Goal: Task Accomplishment & Management: Manage account settings

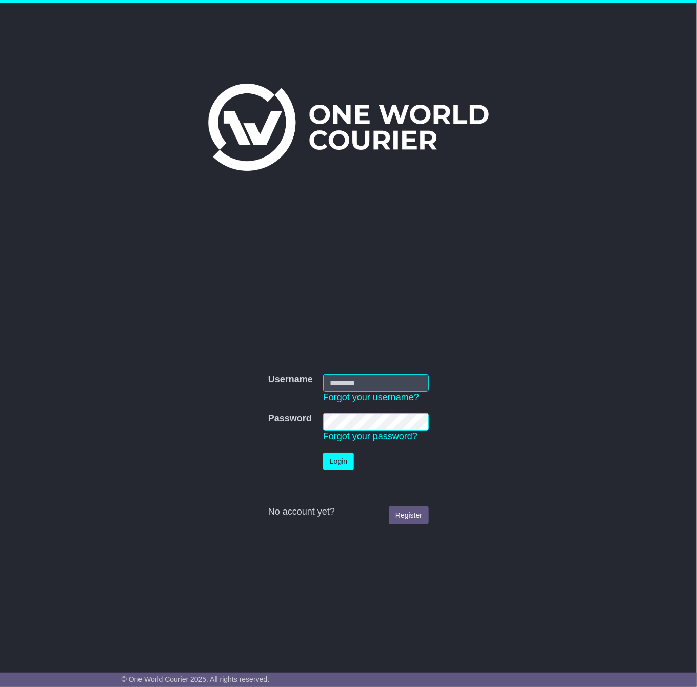
type input "**********"
click at [324, 457] on button "Login" at bounding box center [338, 461] width 31 height 18
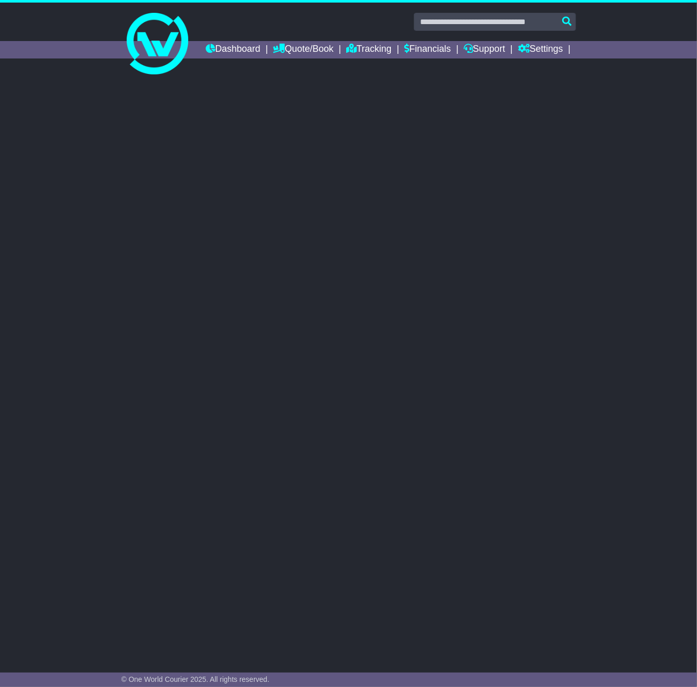
select select "**"
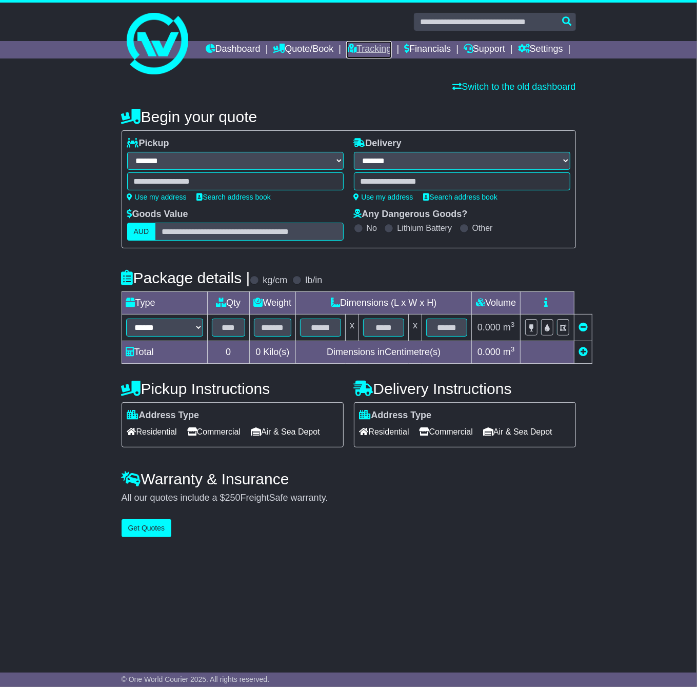
click at [357, 44] on icon at bounding box center [351, 48] width 10 height 9
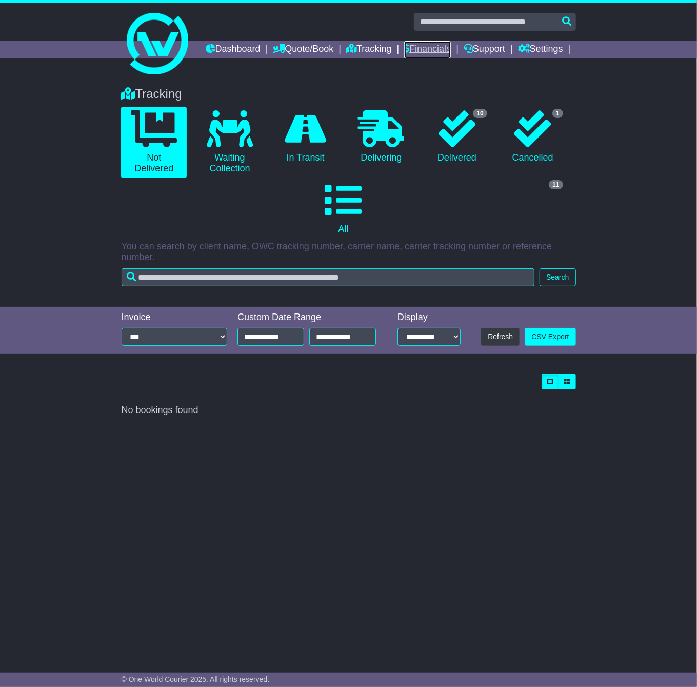
click at [451, 47] on link "Financials" at bounding box center [427, 49] width 47 height 17
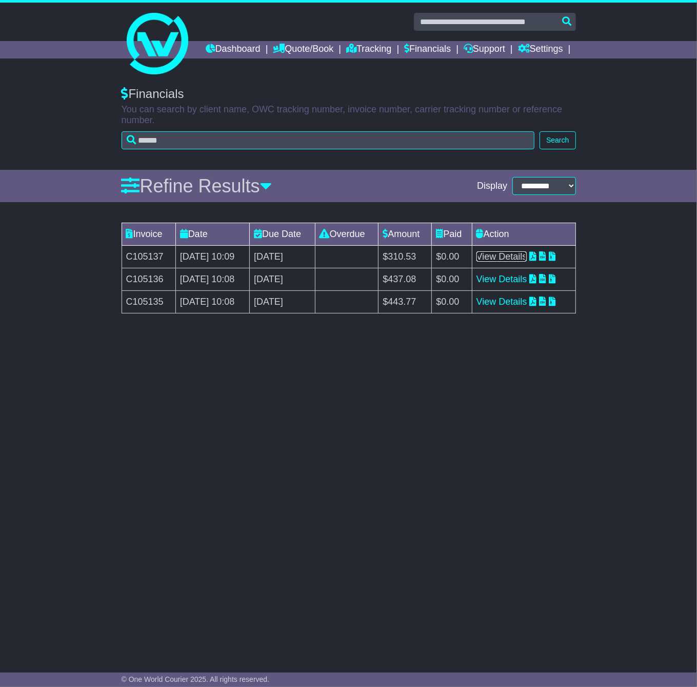
click at [510, 262] on link "View Details" at bounding box center [502, 256] width 51 height 10
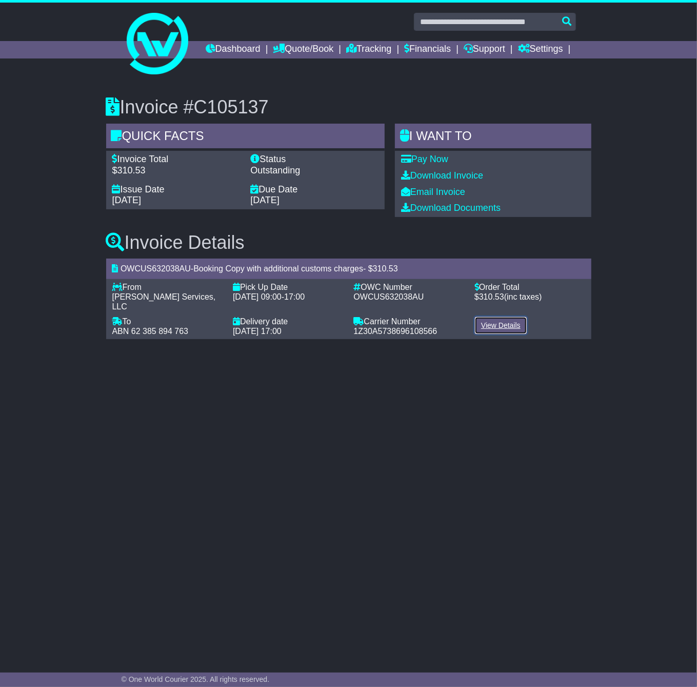
click at [490, 327] on link "View Details" at bounding box center [501, 326] width 53 height 18
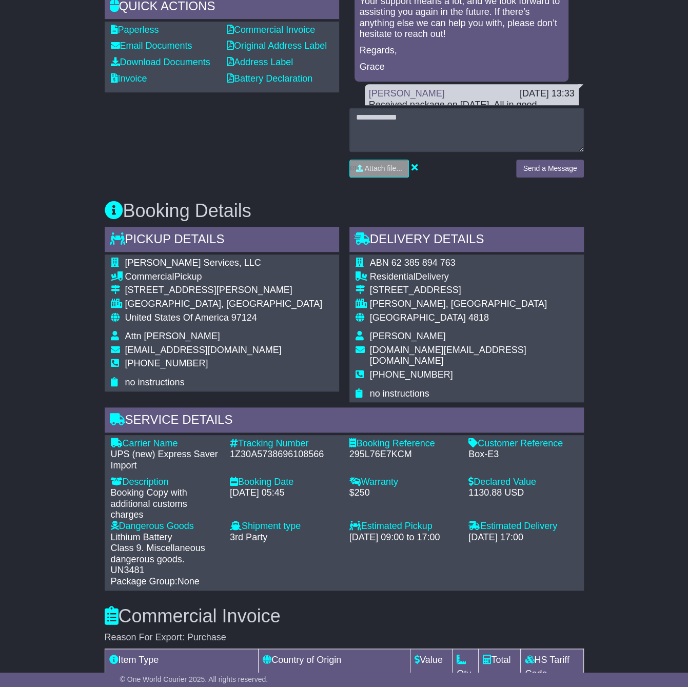
scroll to position [385, 0]
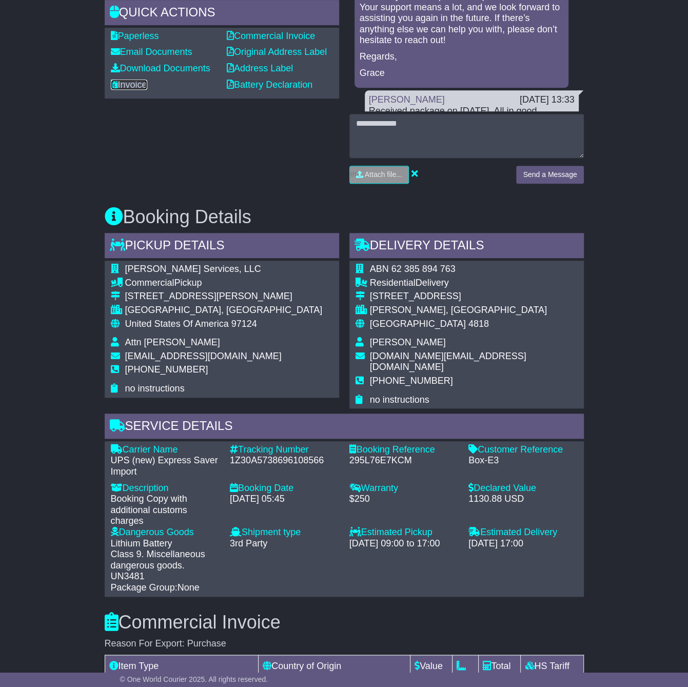
click at [116, 89] on icon at bounding box center [114, 84] width 7 height 9
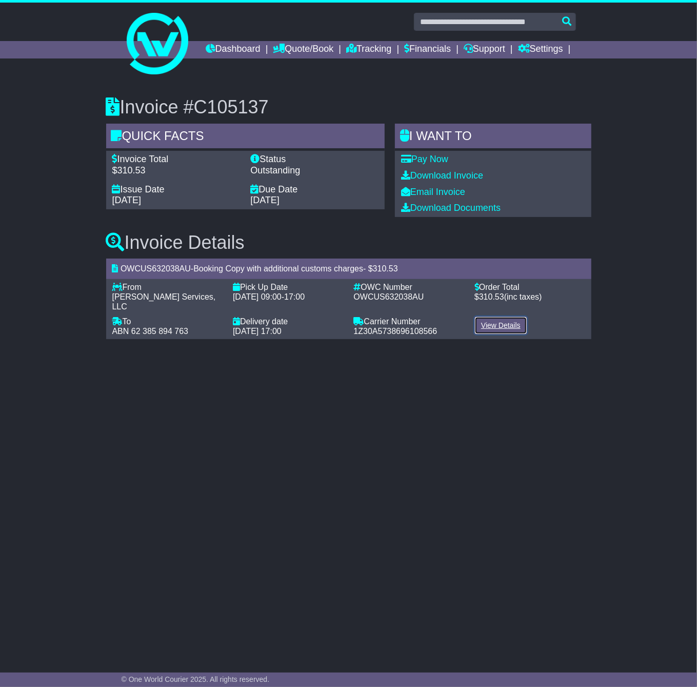
click at [518, 334] on link "View Details" at bounding box center [501, 326] width 53 height 18
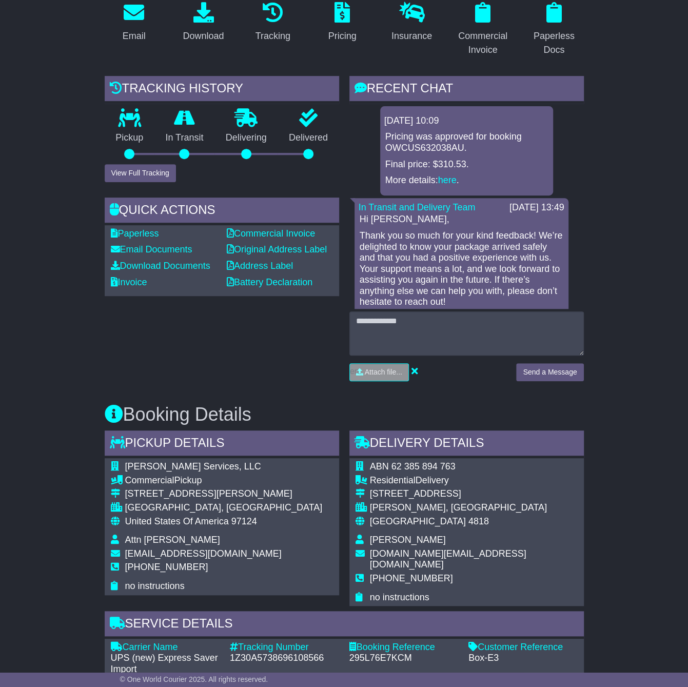
scroll to position [179, 0]
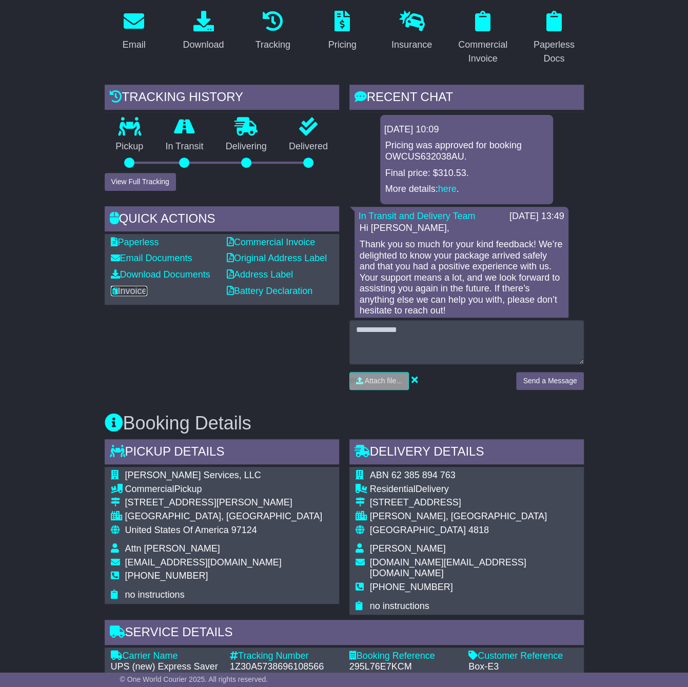
click at [134, 296] on link "Invoice" at bounding box center [129, 291] width 36 height 10
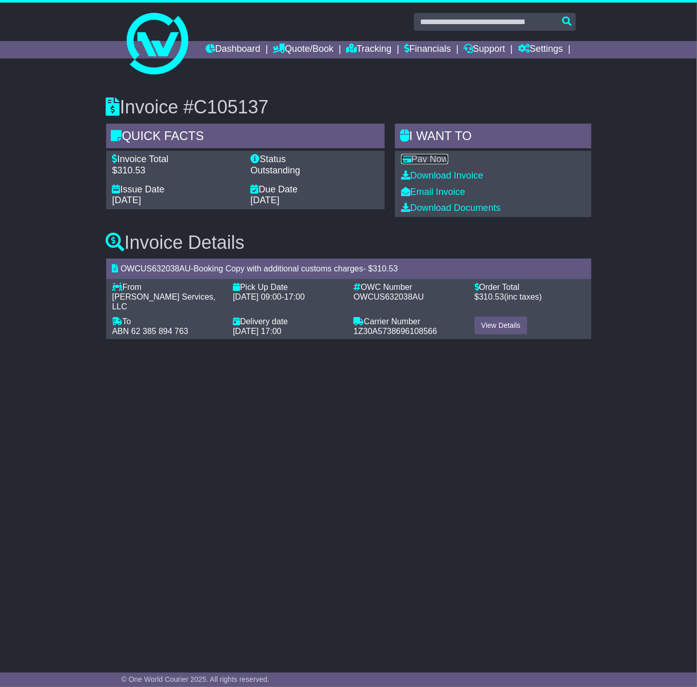
click at [445, 164] on link "Pay Now" at bounding box center [424, 159] width 47 height 10
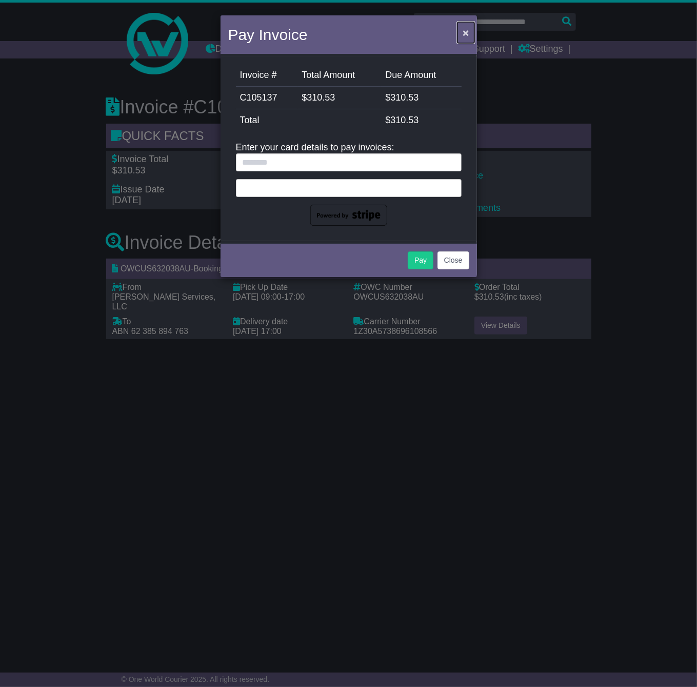
click at [460, 36] on button "×" at bounding box center [466, 32] width 16 height 21
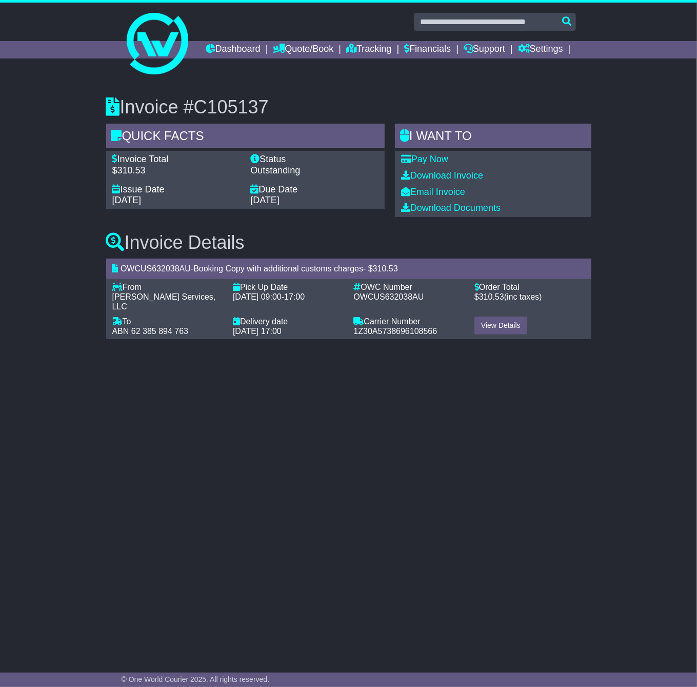
click at [162, 58] on div "Dashboard Quote/Book Domestic International Saved Quotes Drafts Domestic Quote …" at bounding box center [348, 49] width 465 height 17
click at [261, 45] on link "Dashboard" at bounding box center [233, 49] width 55 height 17
